Goal: Transaction & Acquisition: Purchase product/service

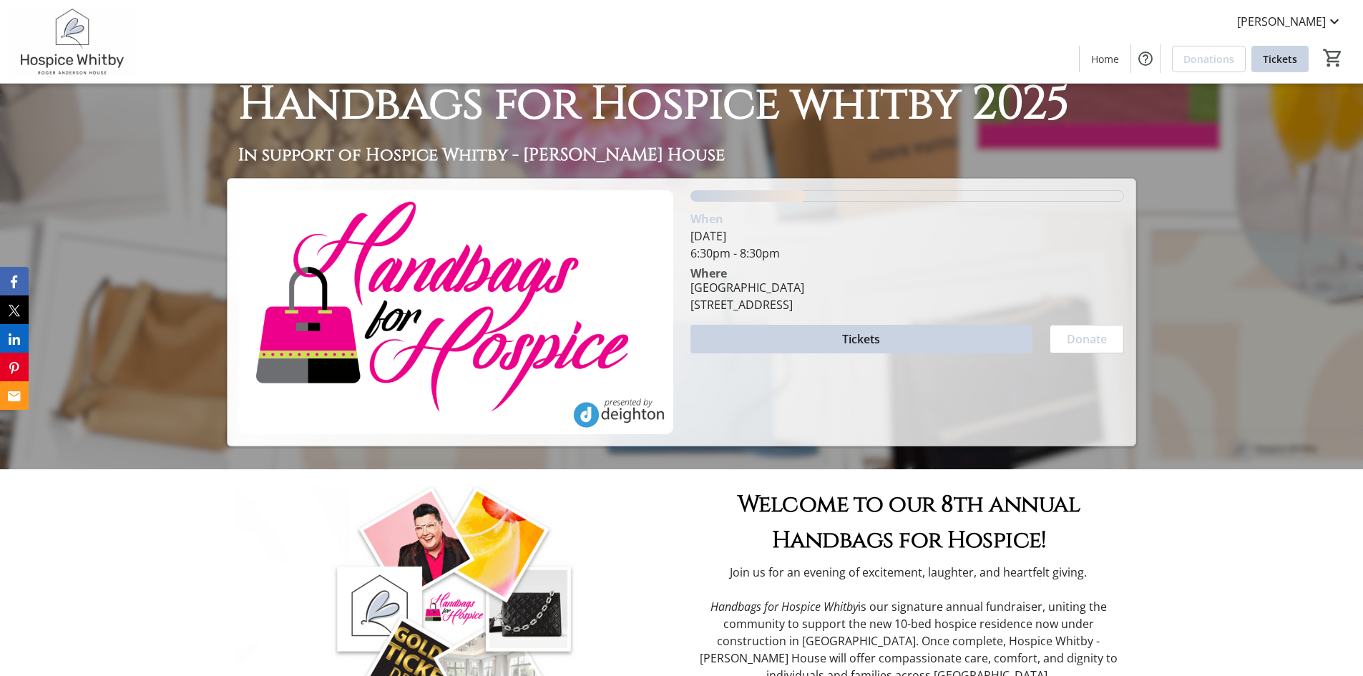
scroll to position [215, 0]
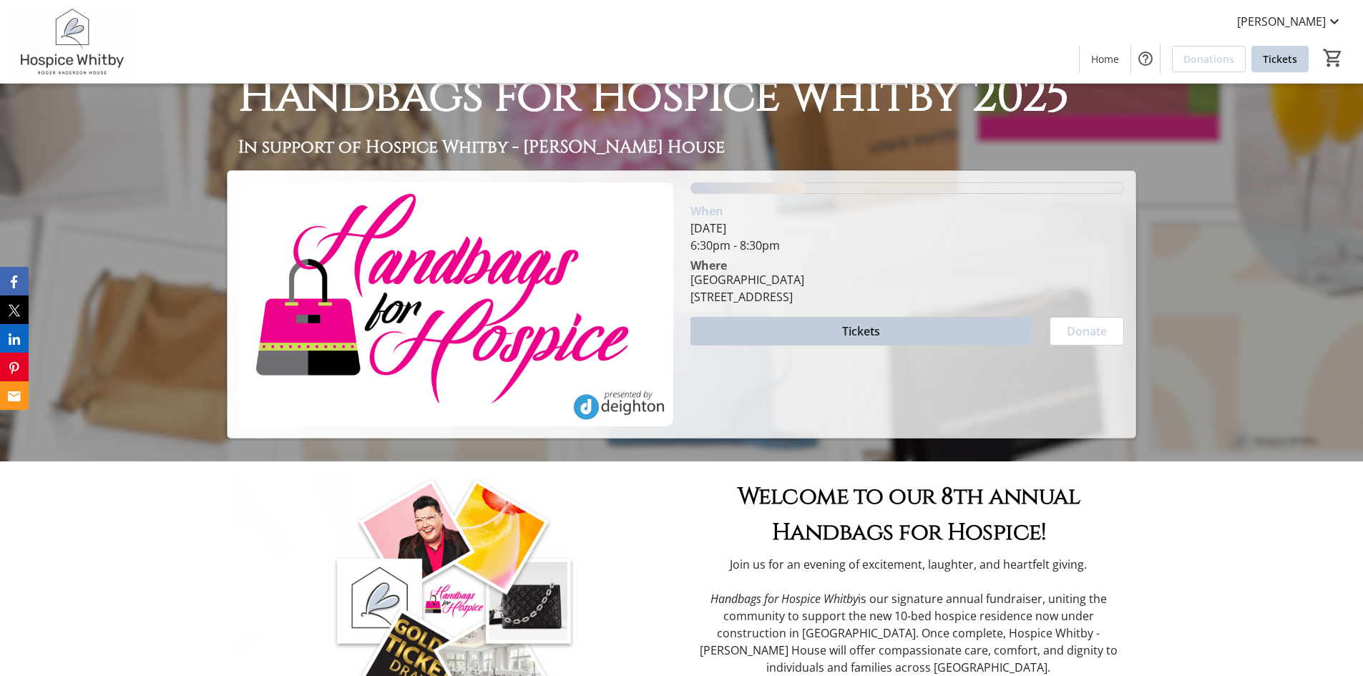
click at [844, 331] on span "Tickets" at bounding box center [861, 331] width 38 height 17
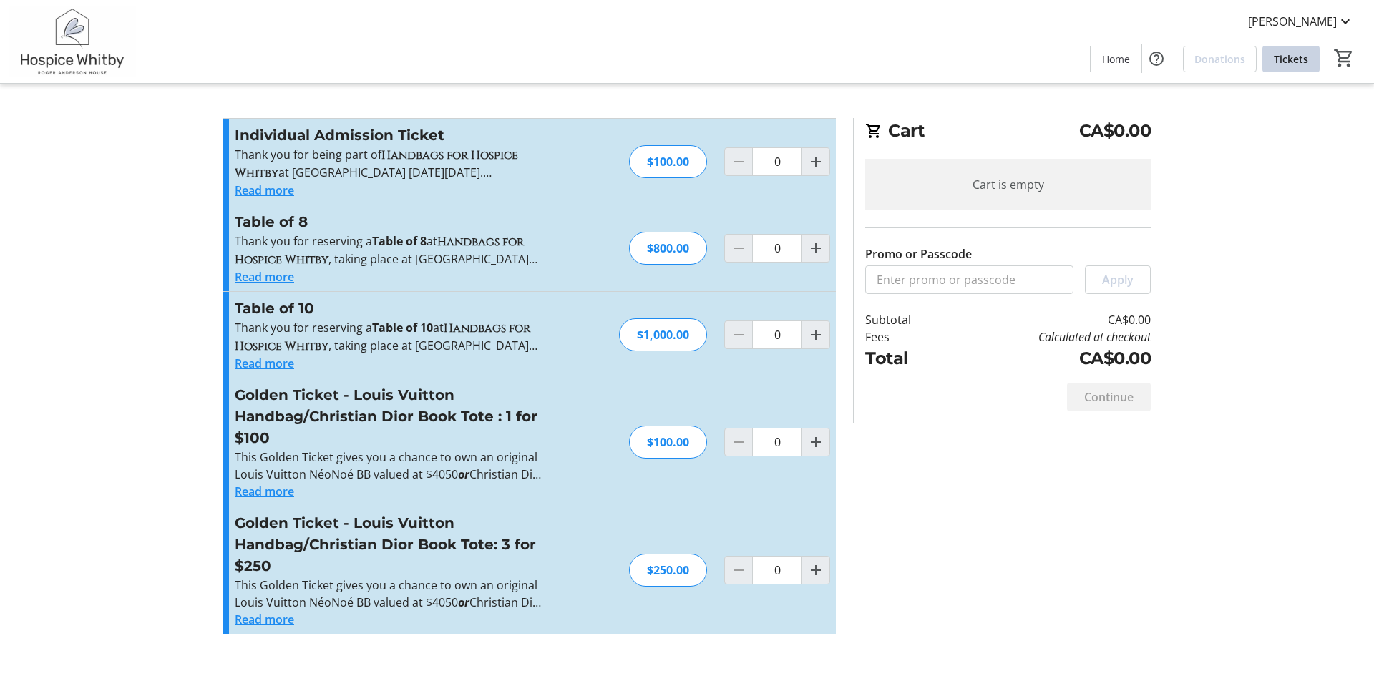
click at [668, 159] on div "$100.00" at bounding box center [668, 161] width 78 height 33
click at [816, 163] on mat-icon "Increment by one" at bounding box center [815, 161] width 17 height 17
type input "1"
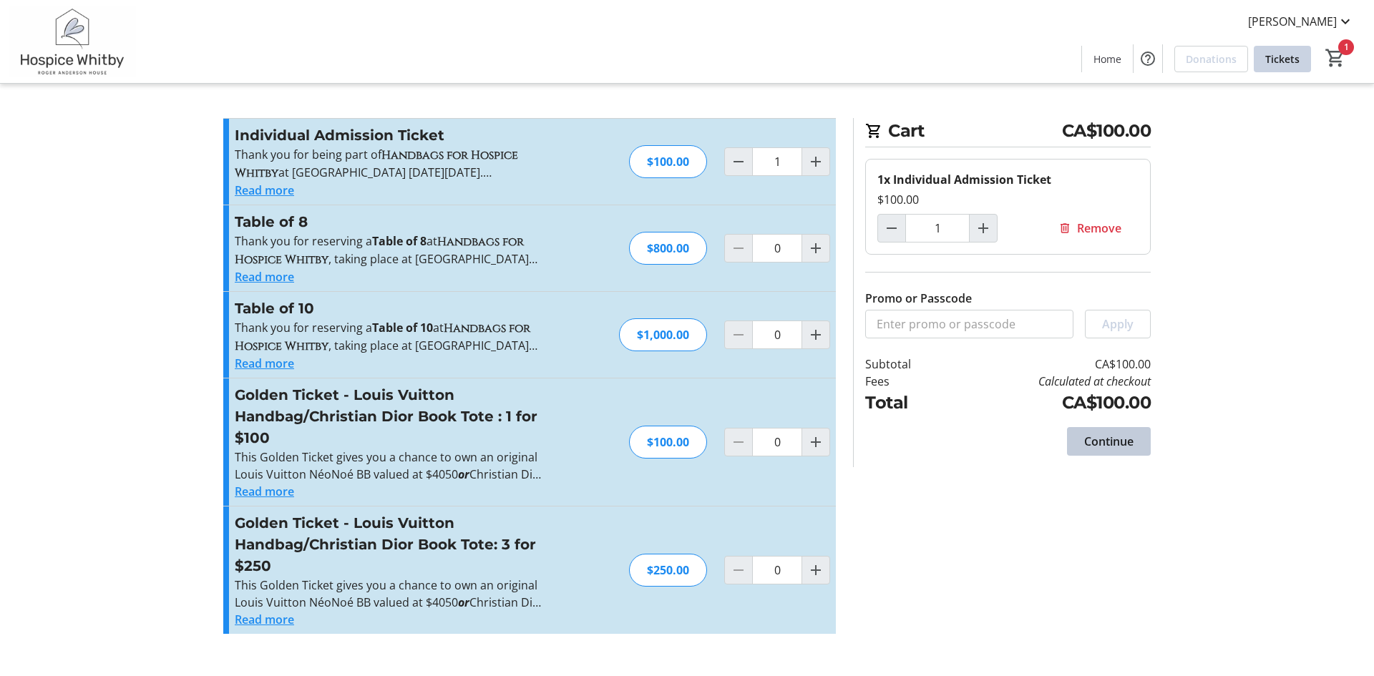
click at [1120, 436] on span "Continue" at bounding box center [1108, 441] width 49 height 17
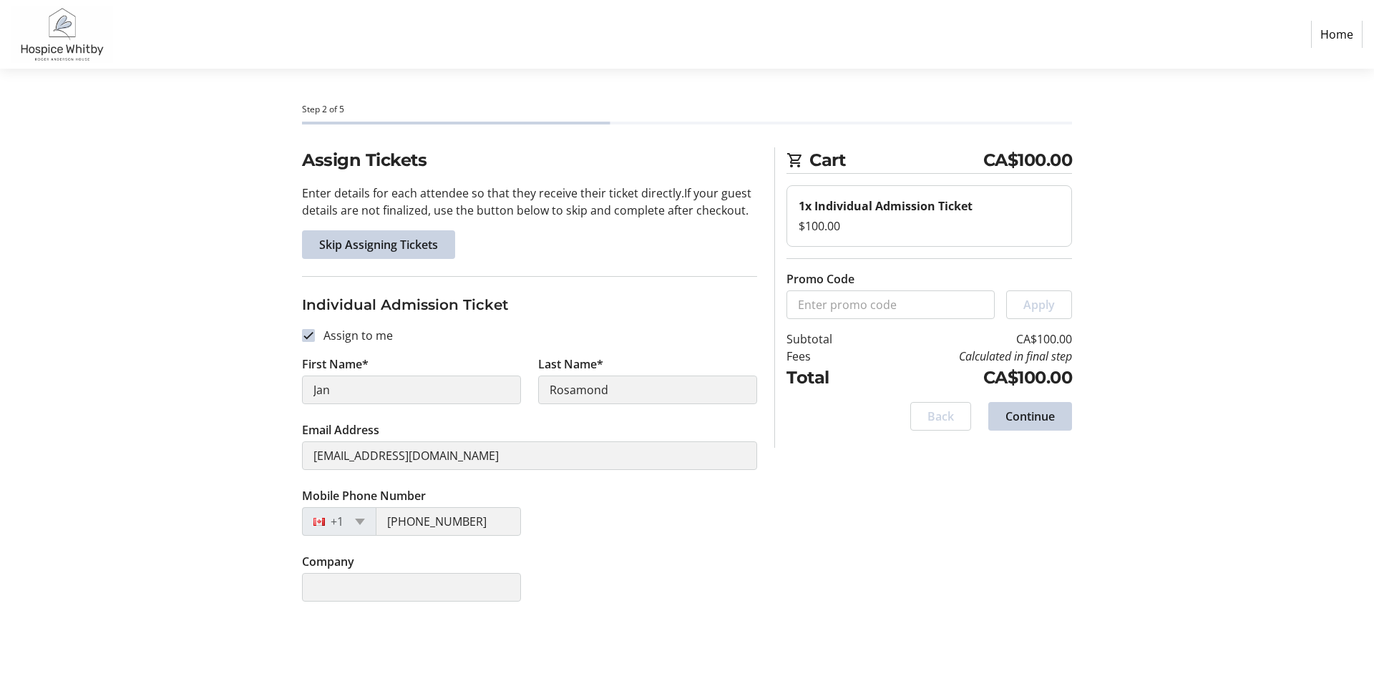
click at [1029, 416] on span "Continue" at bounding box center [1029, 416] width 49 height 17
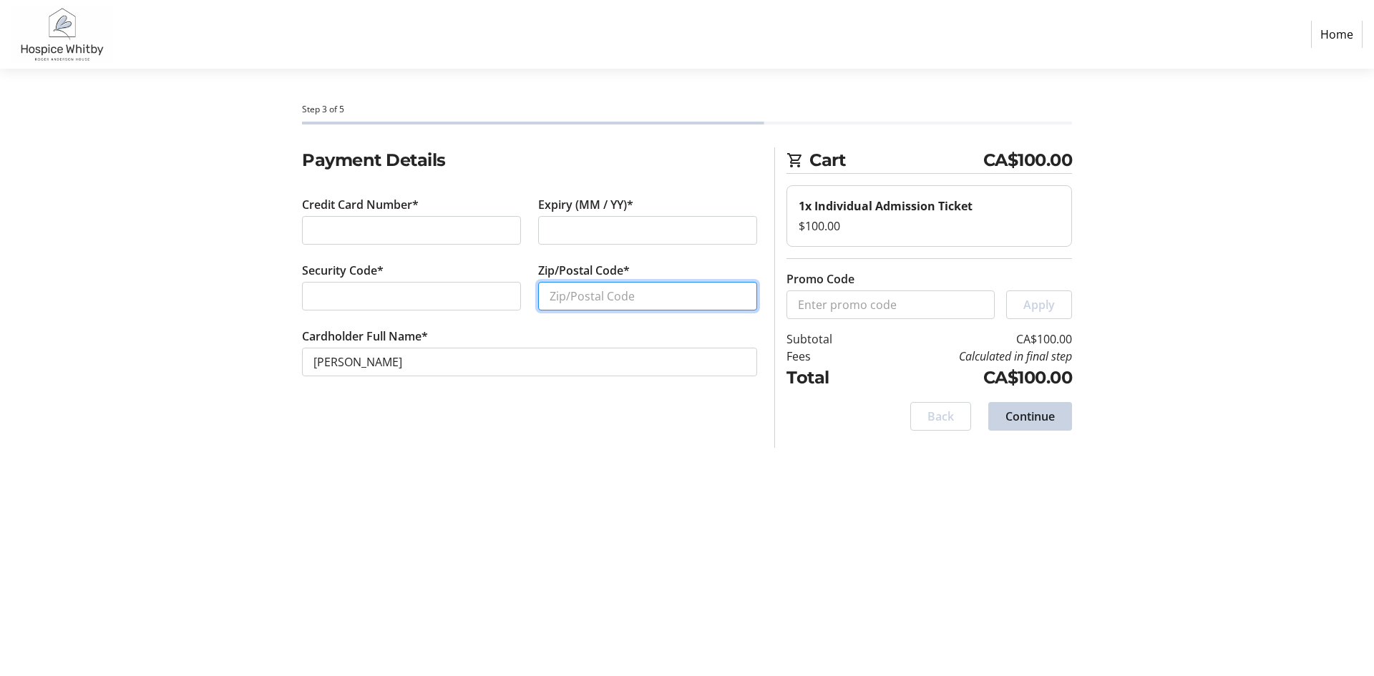
click at [687, 297] on input "Zip/Postal Code*" at bounding box center [647, 296] width 219 height 29
type input "K9A4G4"
click at [1032, 414] on span "Continue" at bounding box center [1029, 416] width 49 height 17
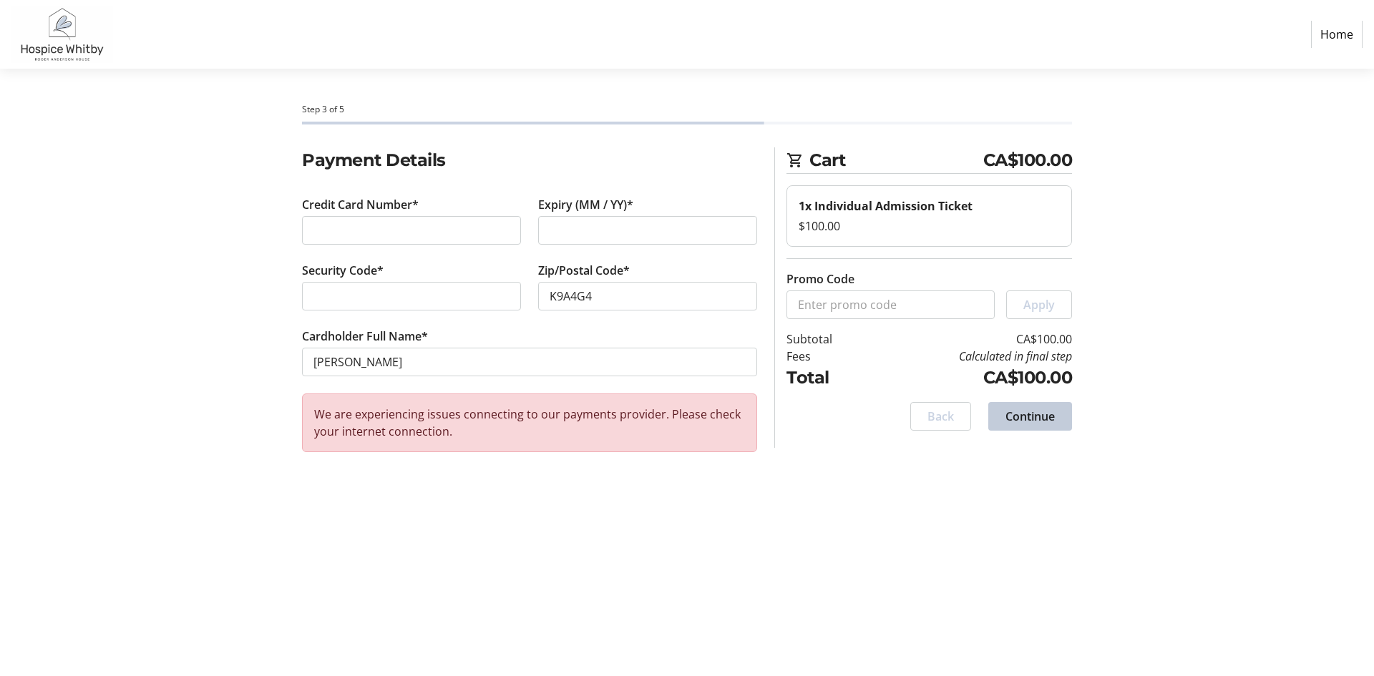
click at [1027, 413] on span "Continue" at bounding box center [1029, 416] width 49 height 17
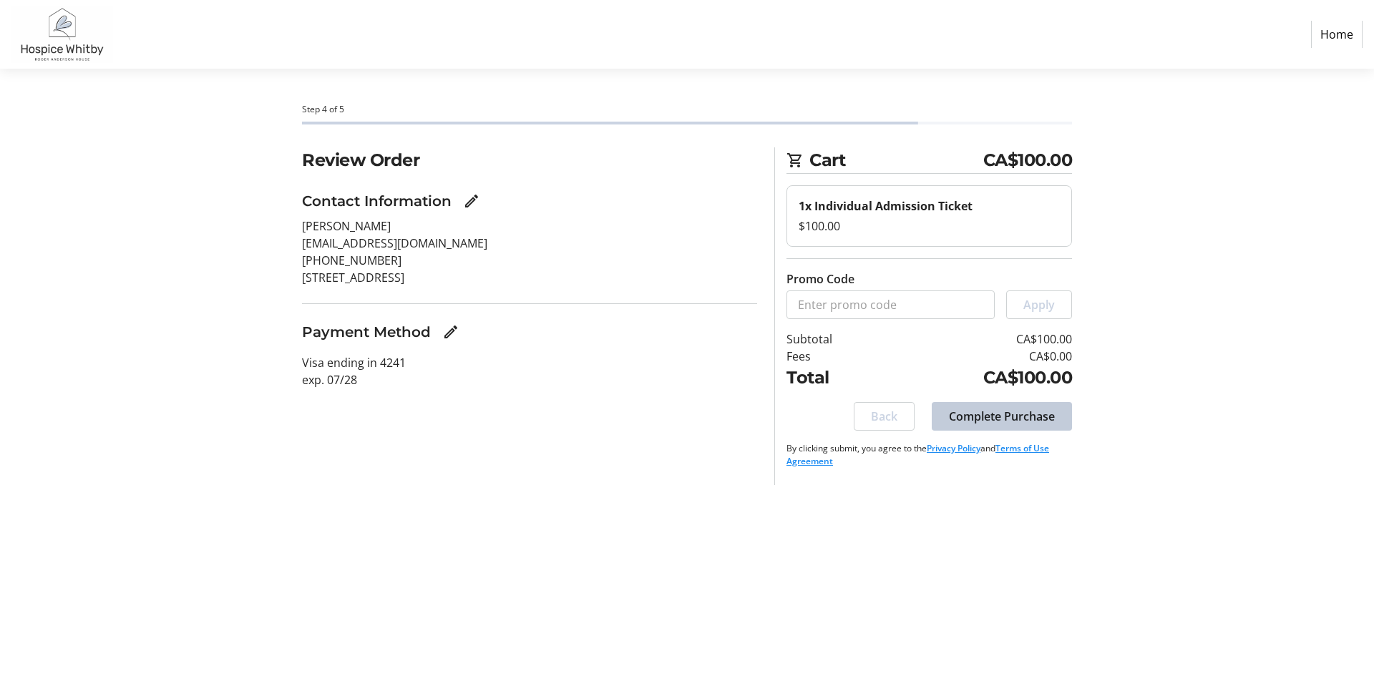
click at [1007, 416] on span "Complete Purchase" at bounding box center [1002, 416] width 106 height 17
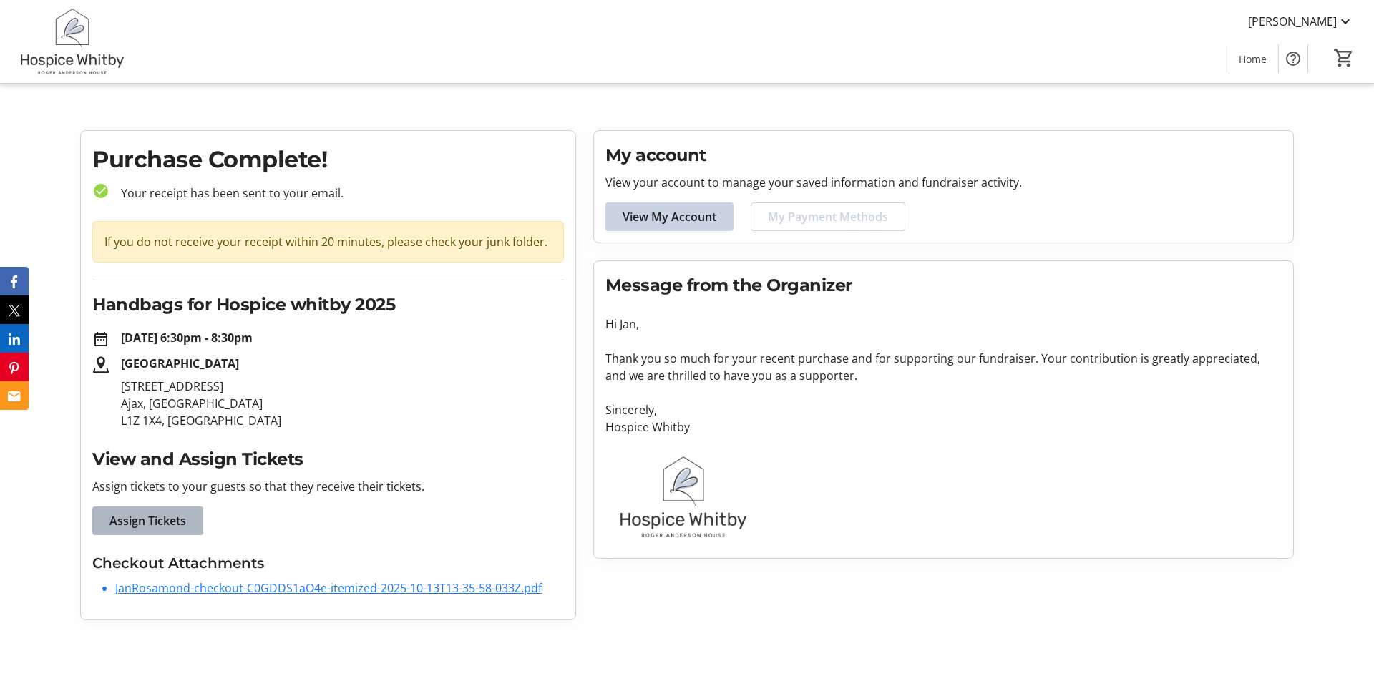
click at [156, 527] on span "Assign Tickets" at bounding box center [147, 520] width 77 height 17
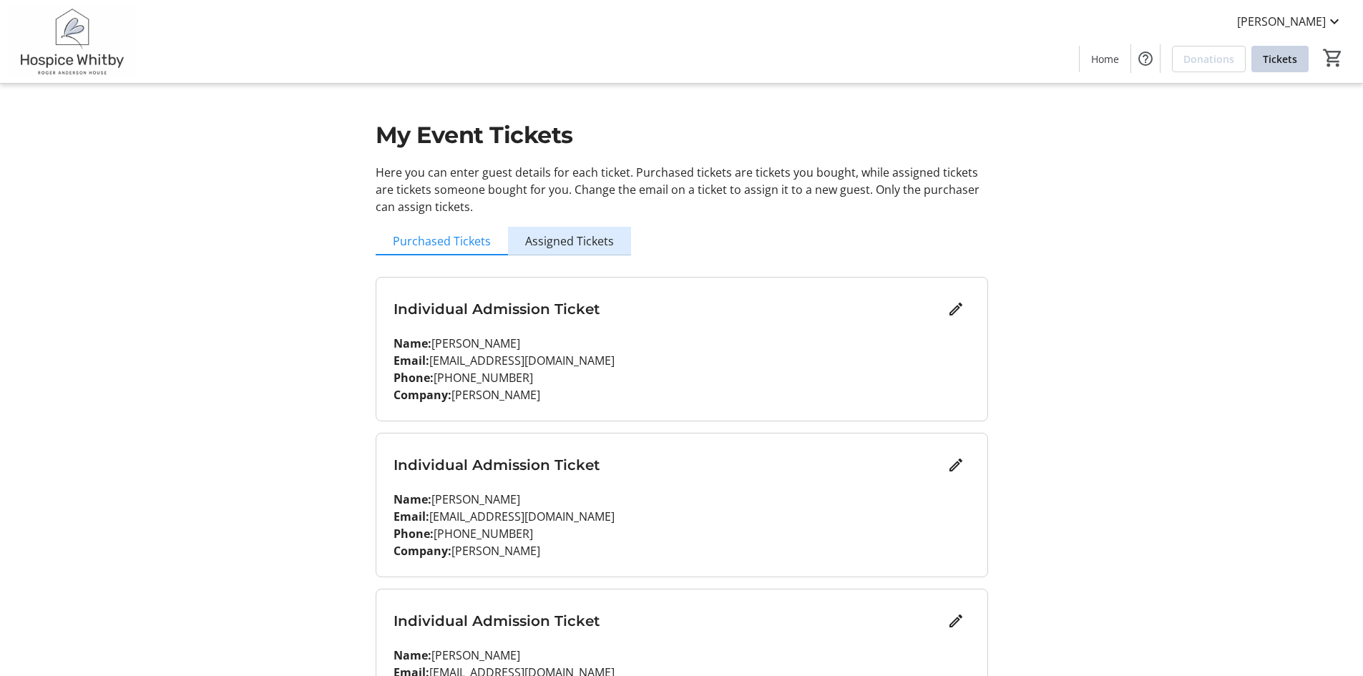
click at [568, 235] on span "Assigned Tickets" at bounding box center [569, 240] width 89 height 11
